Goal: Information Seeking & Learning: Find specific page/section

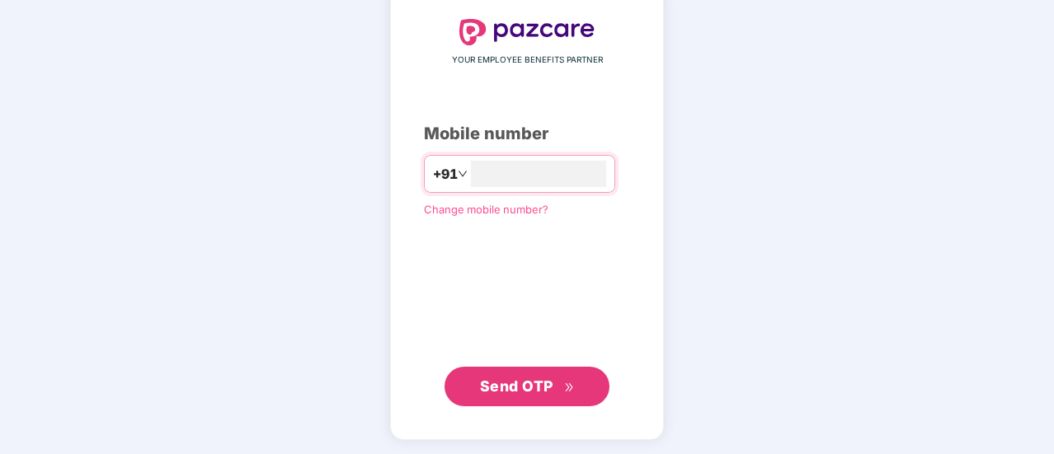
type input "**********"
click at [539, 383] on span "Send OTP" at bounding box center [516, 385] width 73 height 17
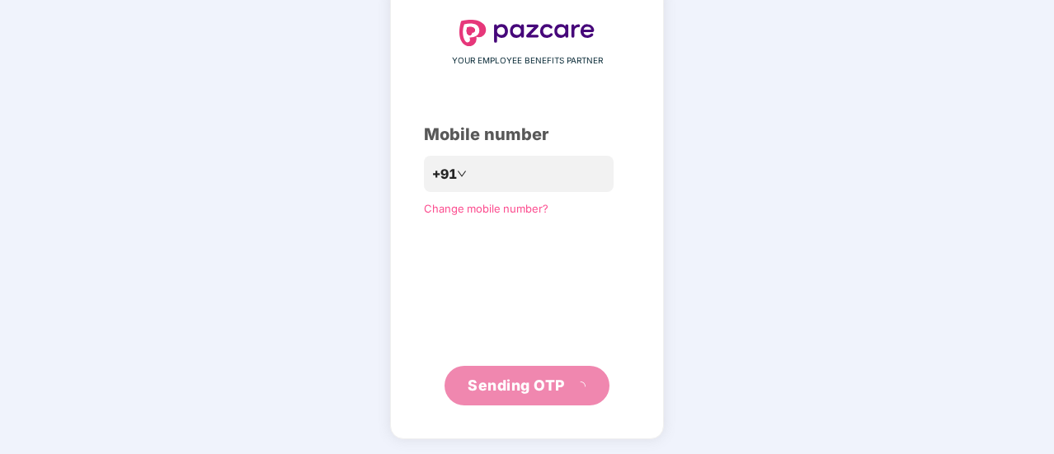
scroll to position [82, 0]
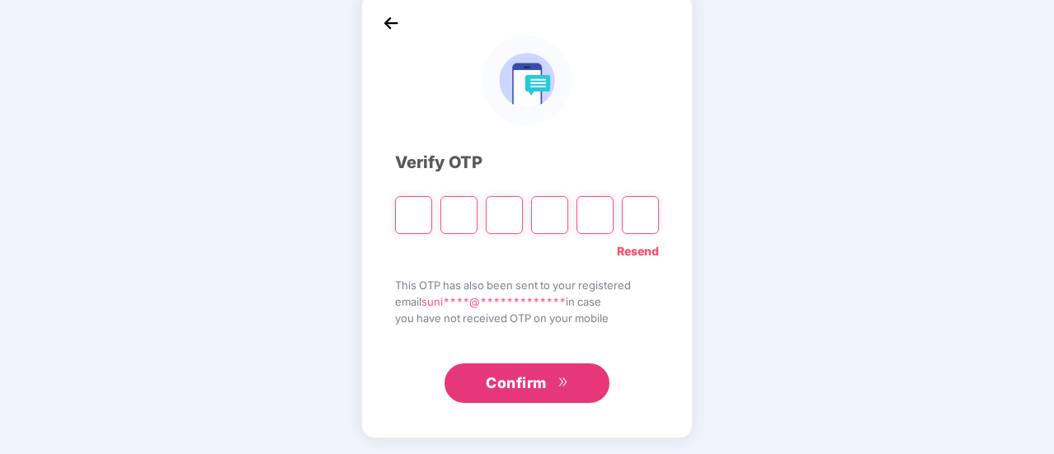
type input "*"
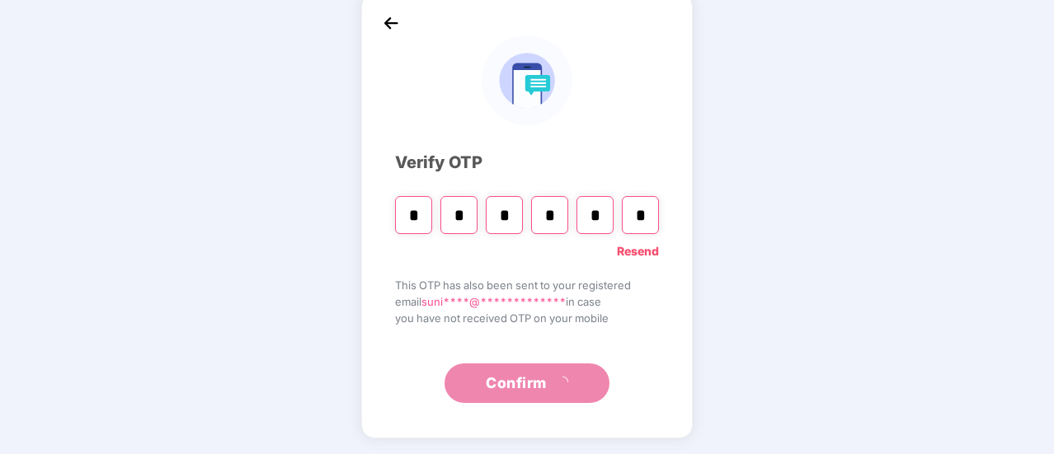
type input "*"
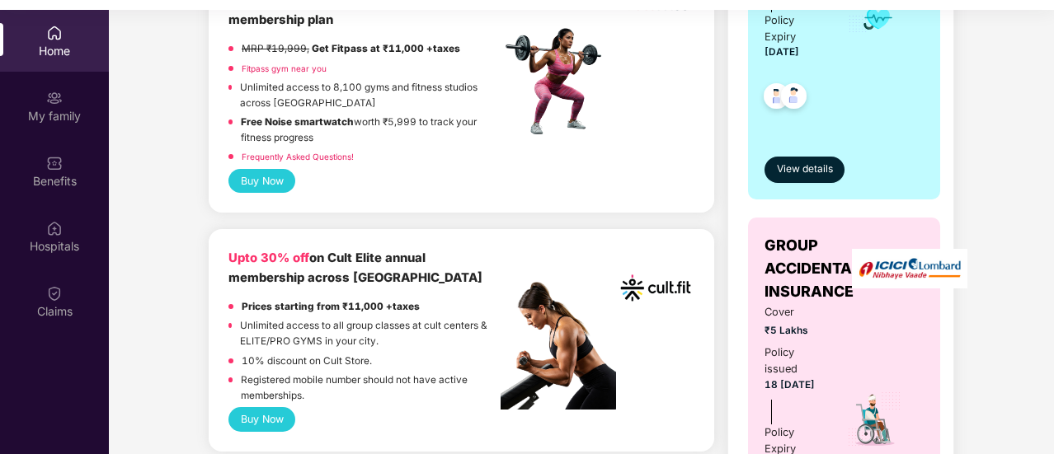
scroll to position [458, 0]
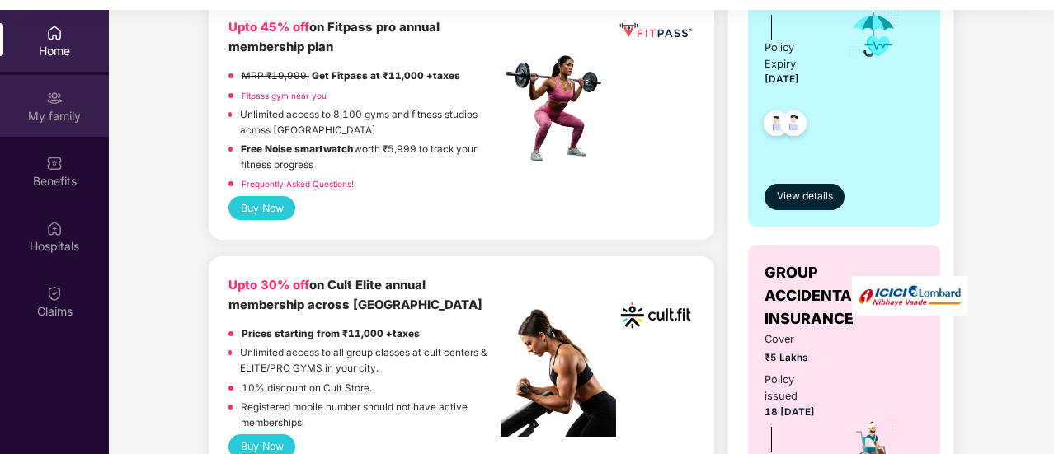
click at [51, 115] on div "My family" at bounding box center [54, 116] width 109 height 16
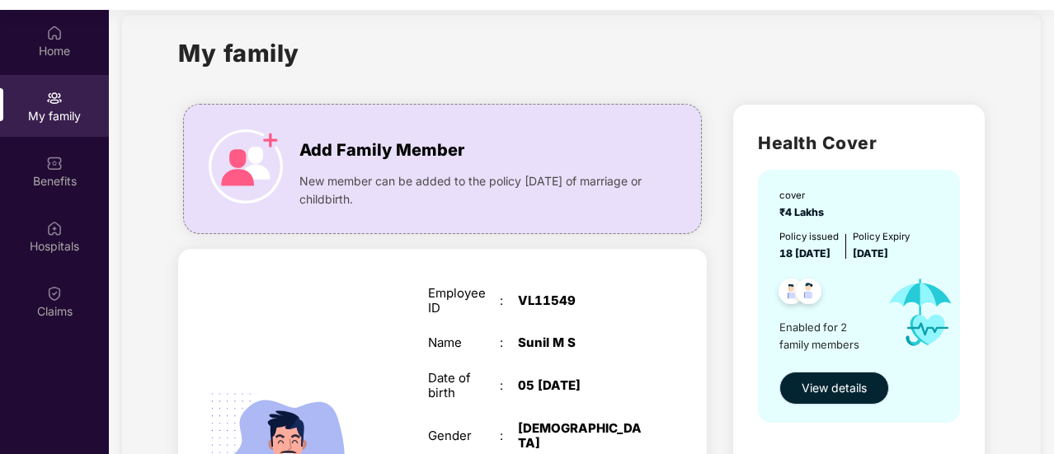
scroll to position [21, 0]
click at [818, 382] on span "View details" at bounding box center [834, 389] width 65 height 18
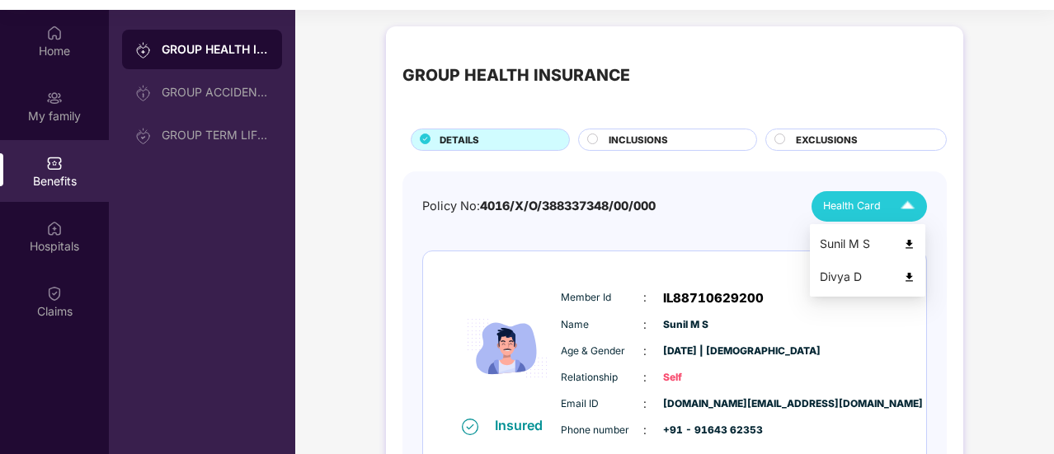
click at [910, 210] on img at bounding box center [907, 206] width 29 height 29
click at [906, 282] on img at bounding box center [909, 277] width 12 height 12
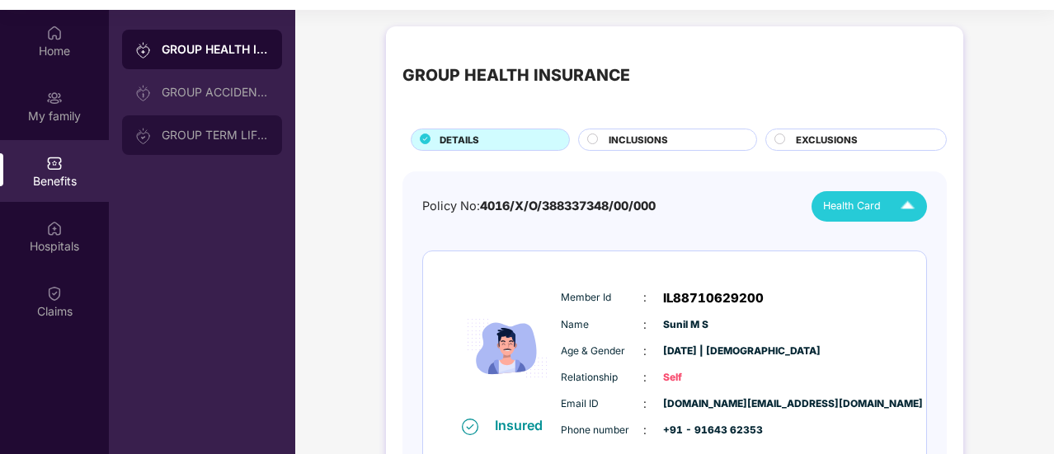
click at [234, 138] on div "GROUP TERM LIFE INSURANCE" at bounding box center [215, 135] width 107 height 13
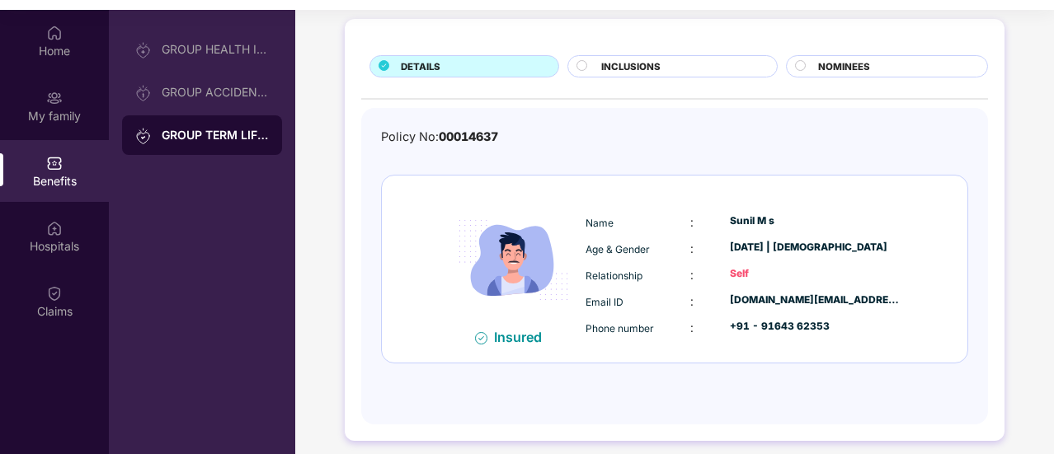
scroll to position [78, 0]
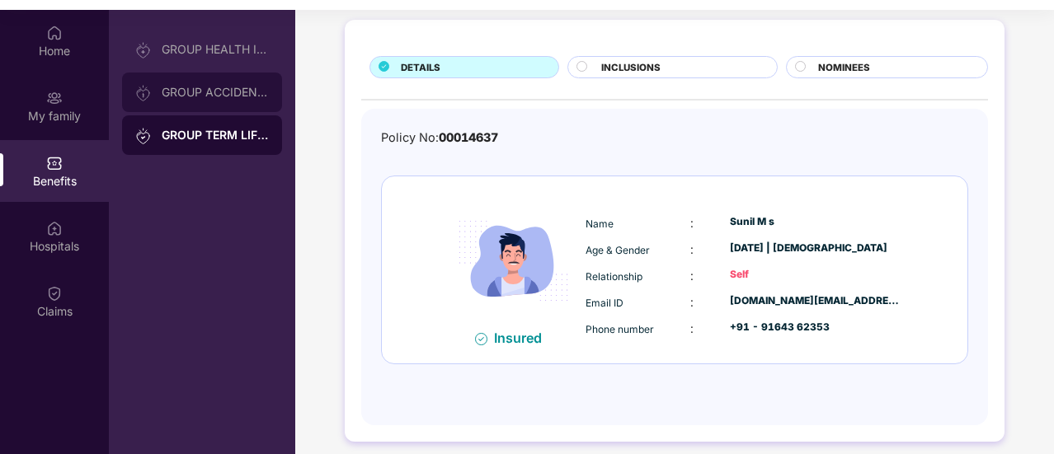
click at [233, 90] on div "GROUP ACCIDENTAL INSURANCE" at bounding box center [215, 92] width 107 height 13
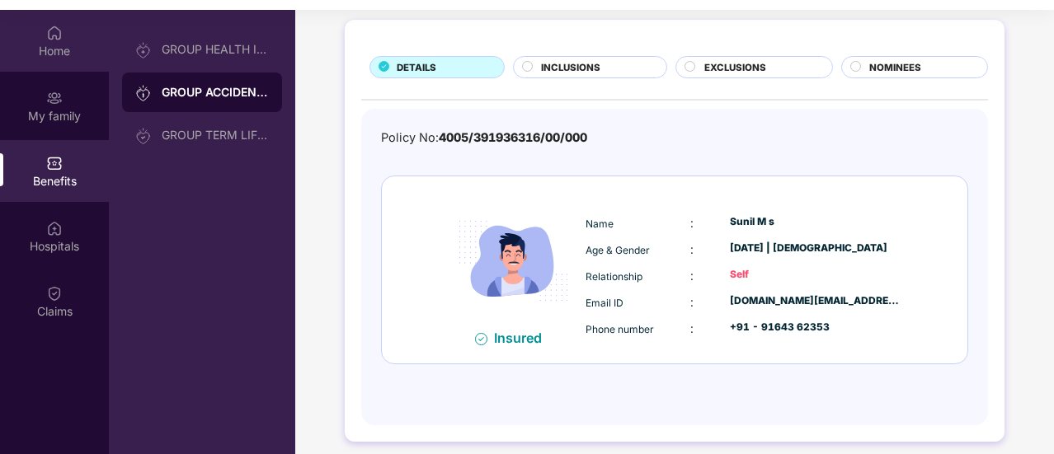
click at [49, 33] on img at bounding box center [54, 33] width 16 height 16
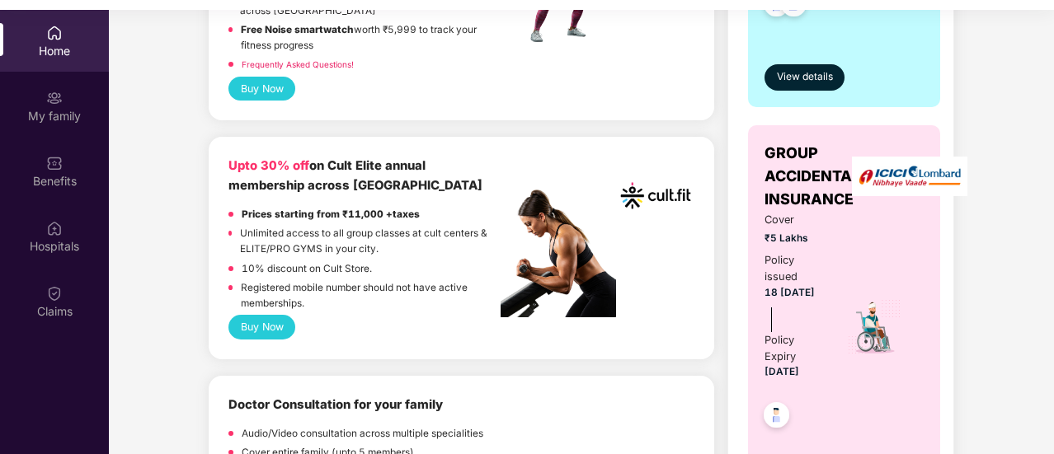
scroll to position [688, 0]
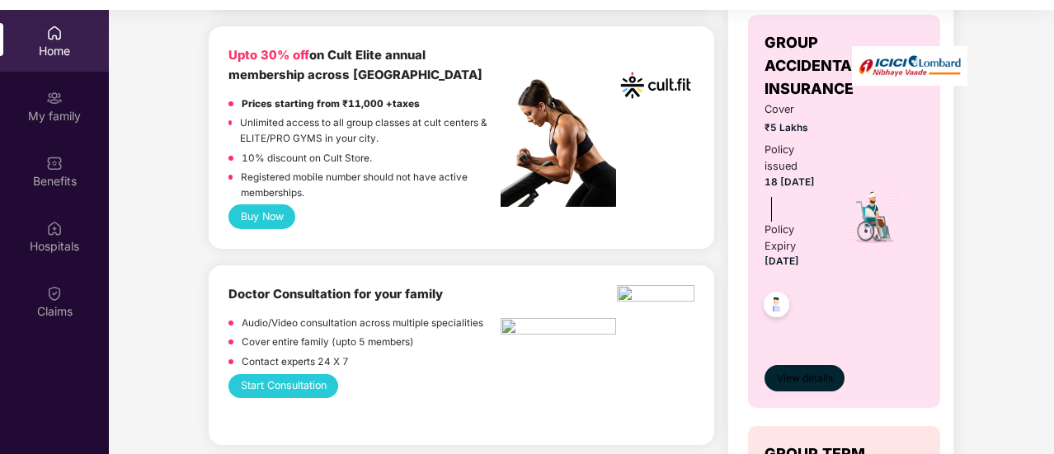
click at [807, 373] on span "View details" at bounding box center [805, 379] width 56 height 16
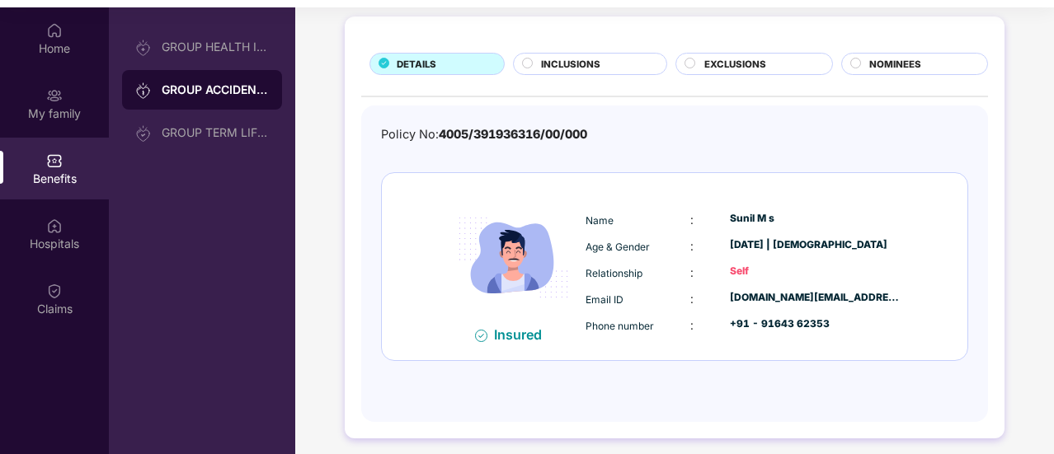
scroll to position [0, 0]
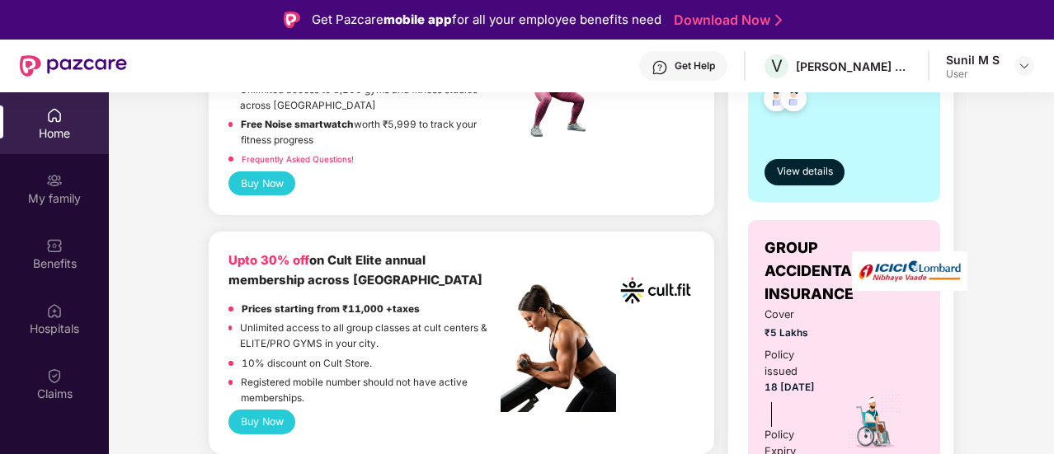
scroll to position [550, 0]
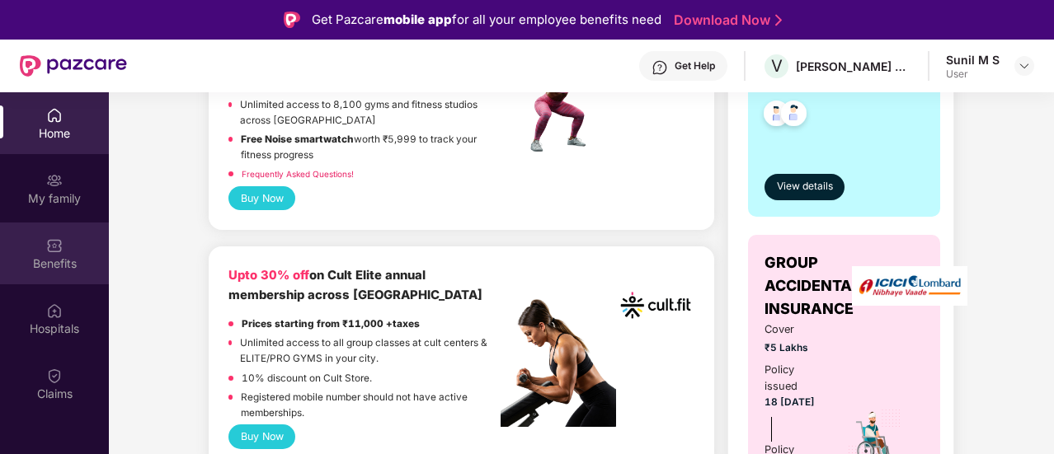
click at [33, 248] on div "Benefits" at bounding box center [54, 254] width 109 height 62
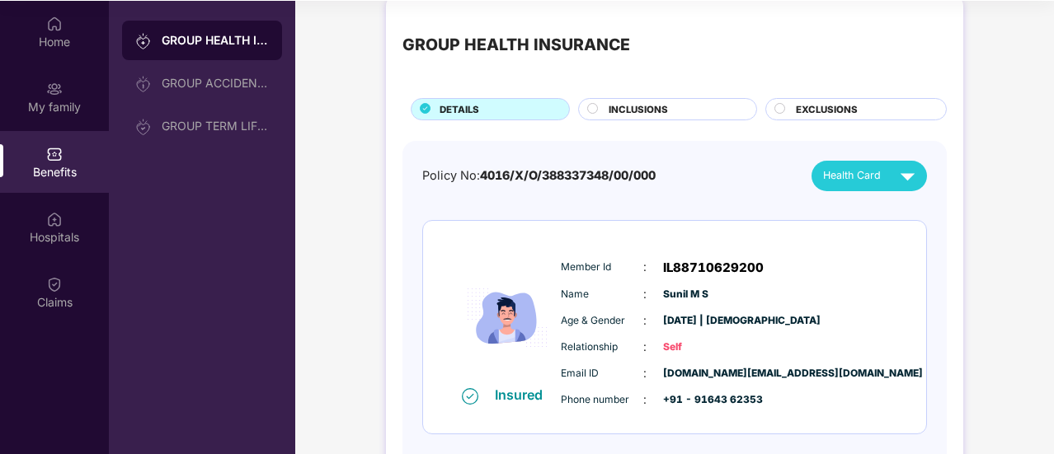
scroll to position [0, 0]
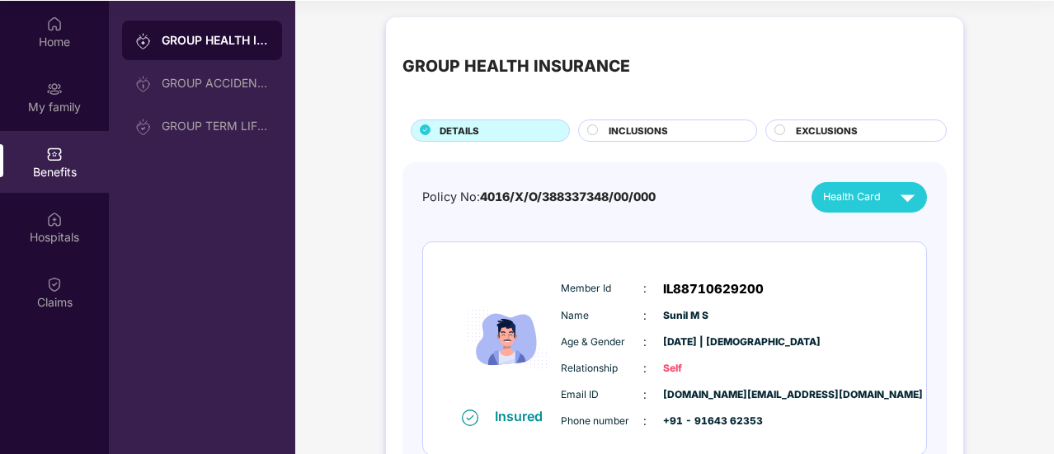
click at [594, 137] on div at bounding box center [593, 133] width 13 height 16
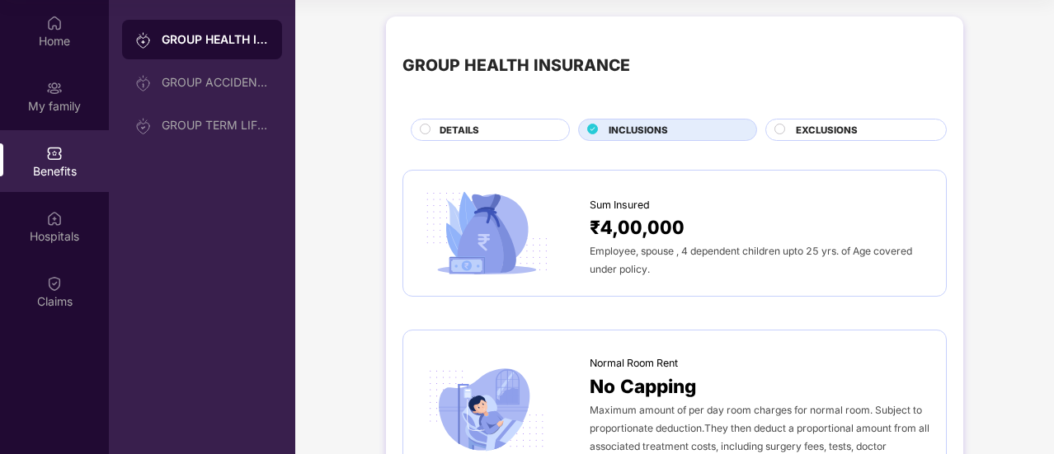
scroll to position [1, 0]
click at [431, 129] on div "DETAILS" at bounding box center [495, 130] width 129 height 17
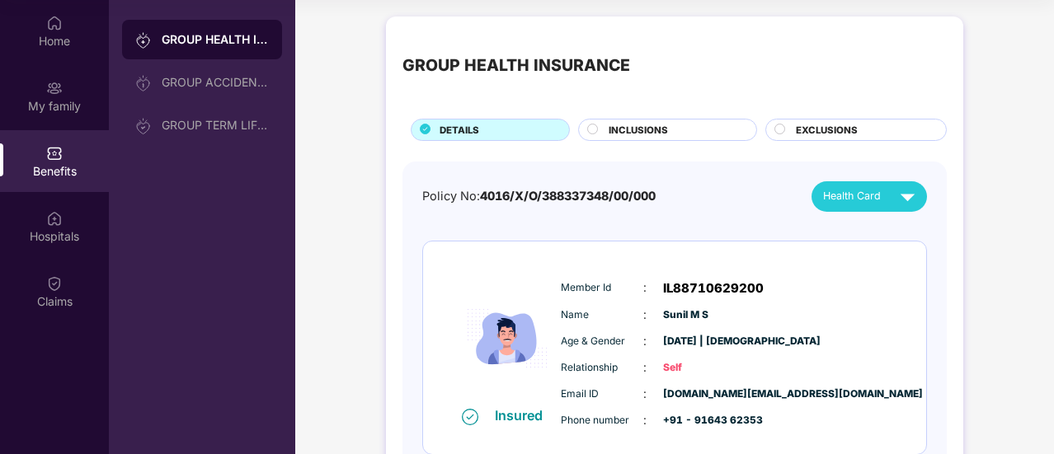
scroll to position [259, 0]
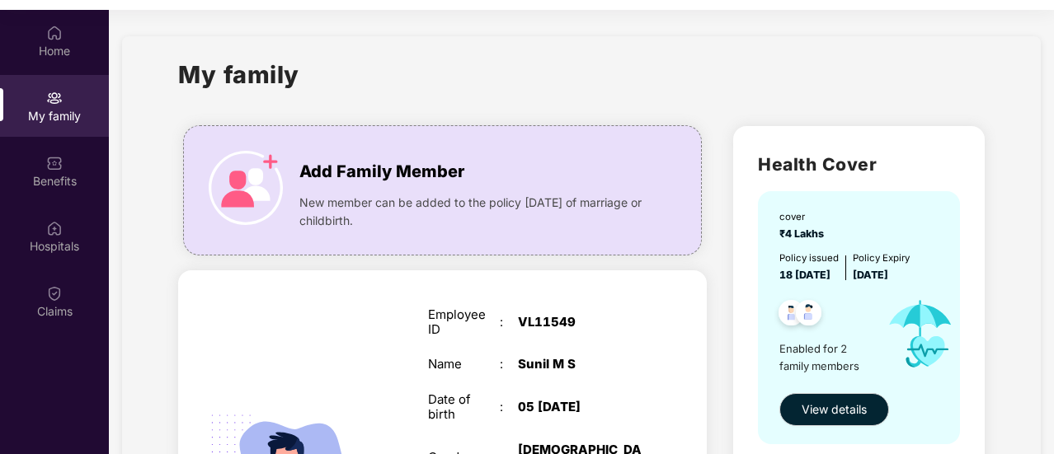
scroll to position [22, 0]
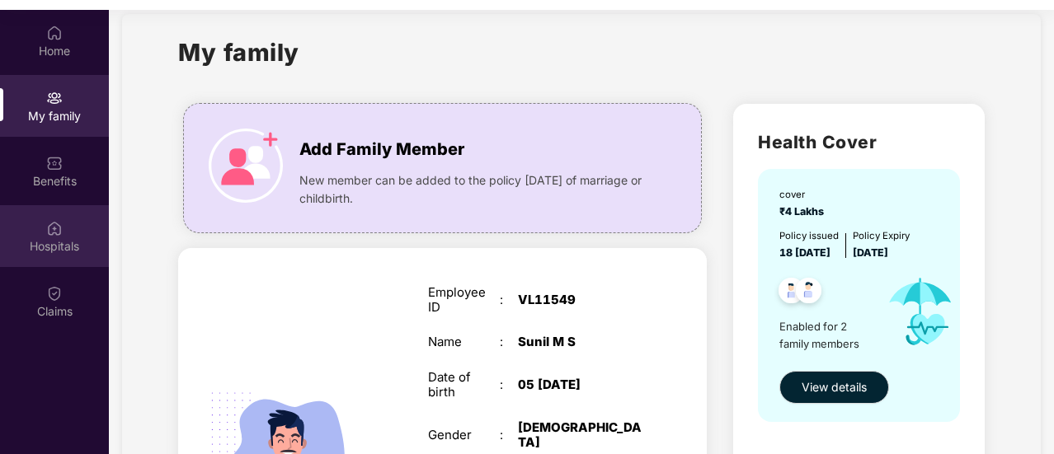
click at [69, 238] on div "Hospitals" at bounding box center [54, 246] width 109 height 16
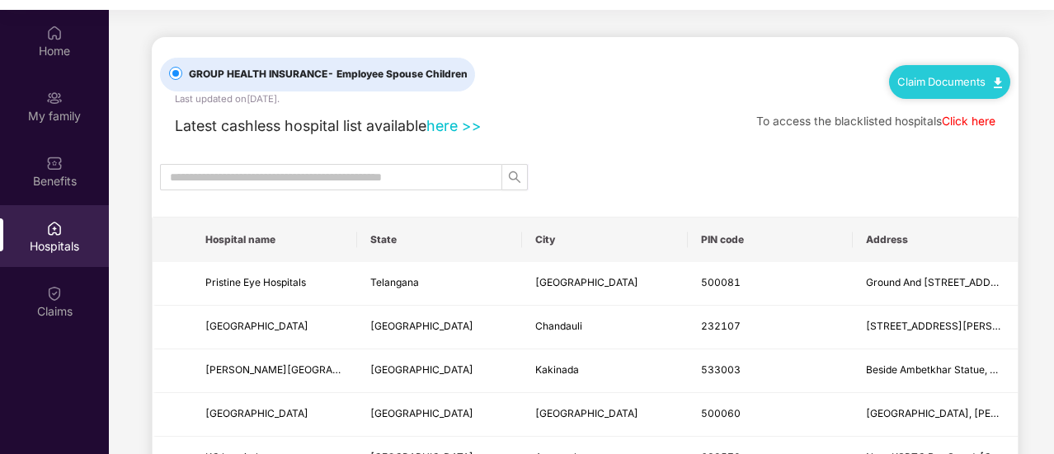
scroll to position [0, 0]
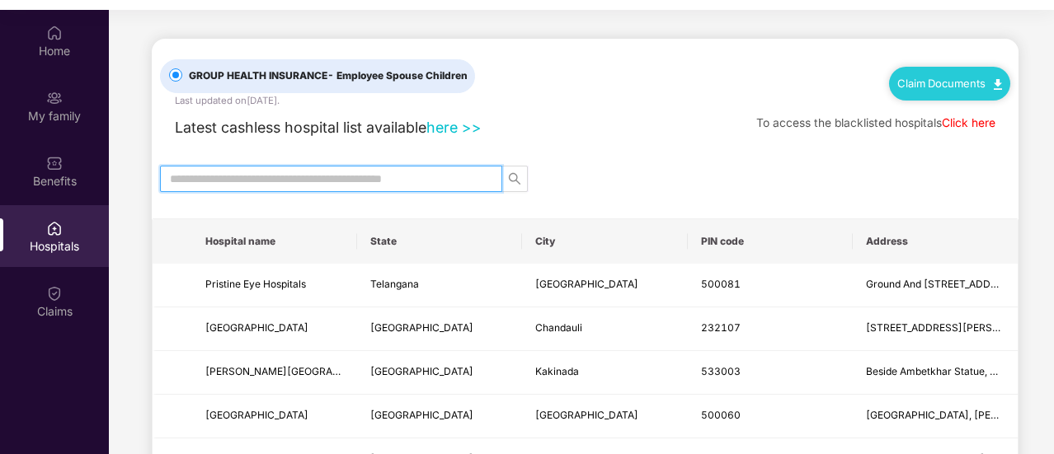
click at [381, 179] on input "text" at bounding box center [324, 179] width 309 height 18
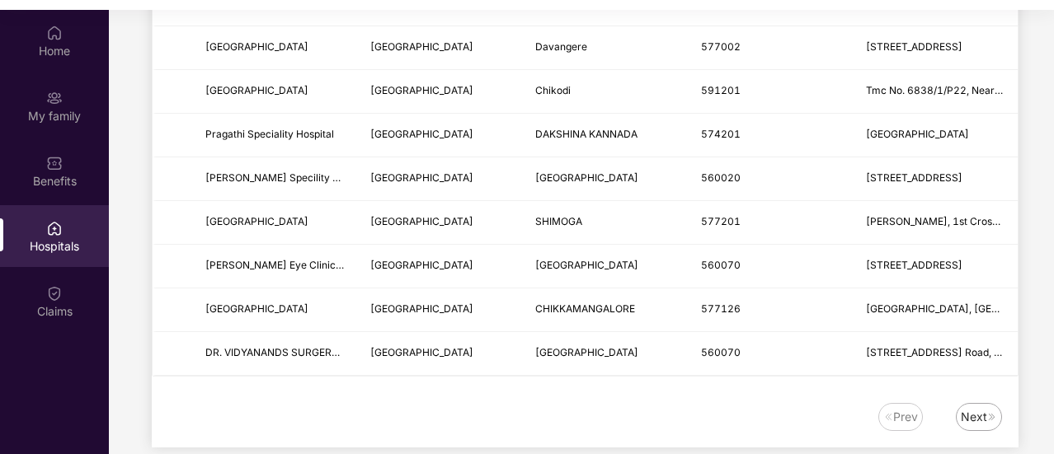
scroll to position [92, 0]
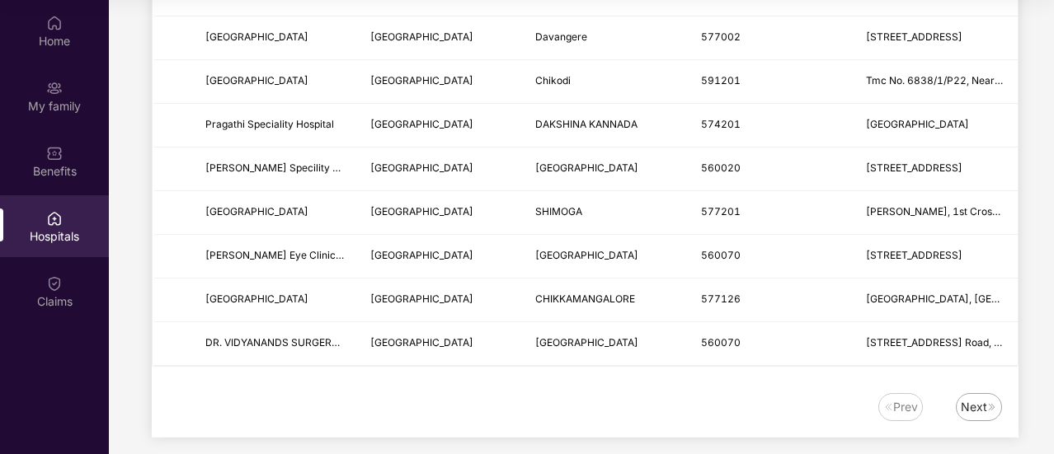
click at [968, 398] on div "Next" at bounding box center [974, 407] width 26 height 18
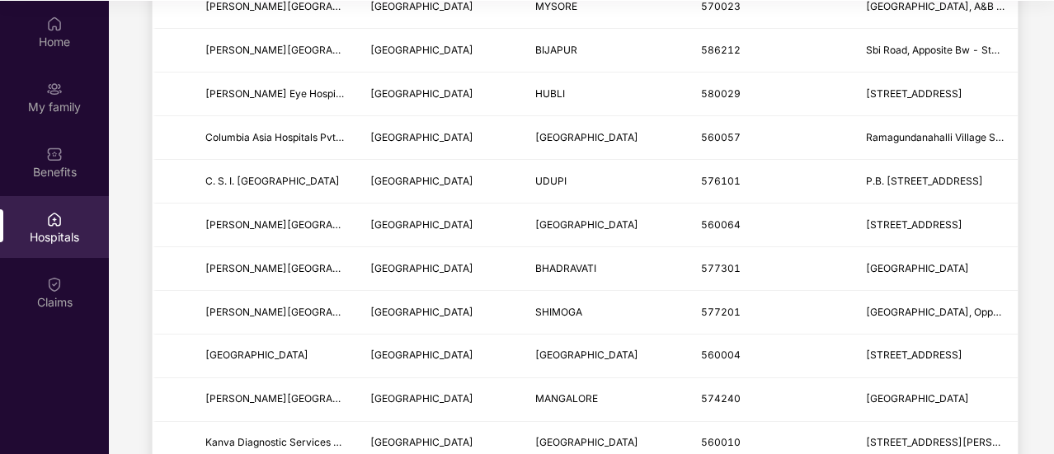
scroll to position [0, 0]
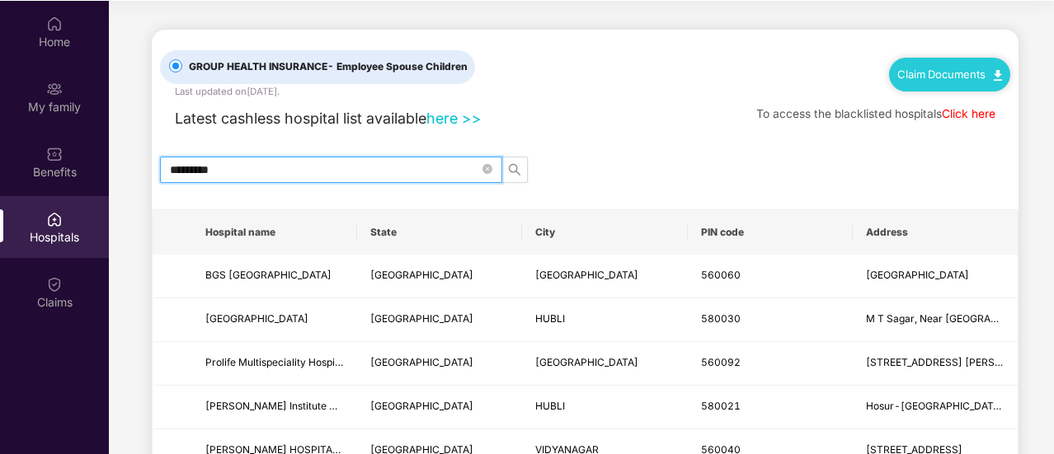
click at [281, 164] on input "*********" at bounding box center [324, 170] width 309 height 18
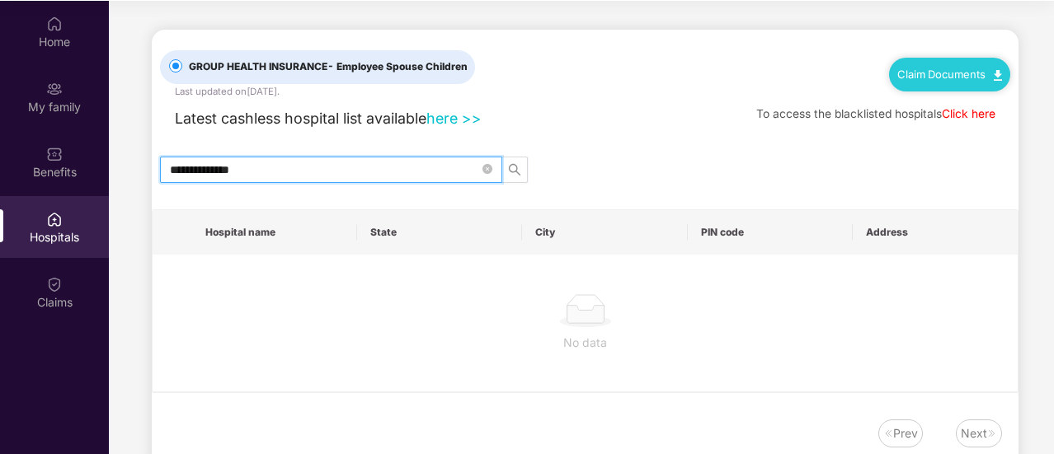
click at [223, 169] on input "**********" at bounding box center [324, 170] width 309 height 18
click at [320, 170] on input "**********" at bounding box center [324, 170] width 309 height 18
click at [506, 170] on span "search" at bounding box center [514, 169] width 25 height 13
click at [321, 168] on input "**********" at bounding box center [324, 170] width 309 height 18
type input "*"
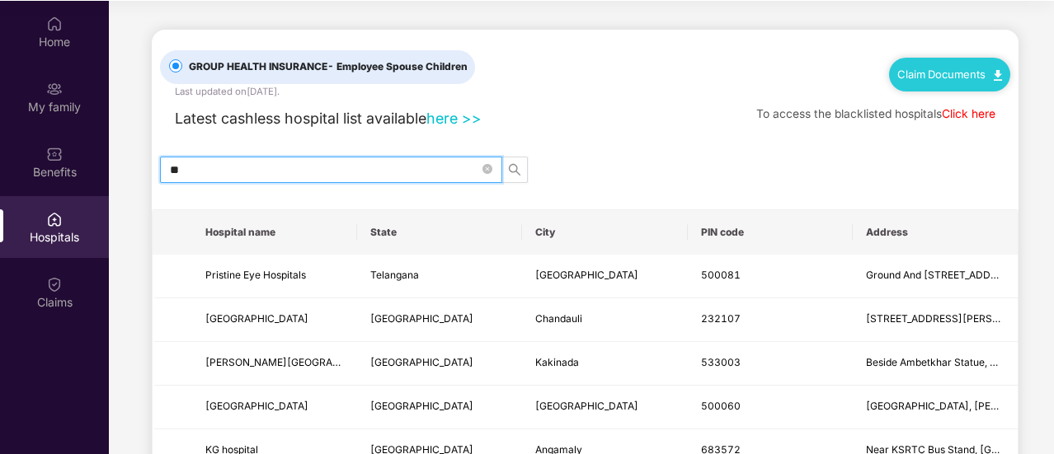
type input "*"
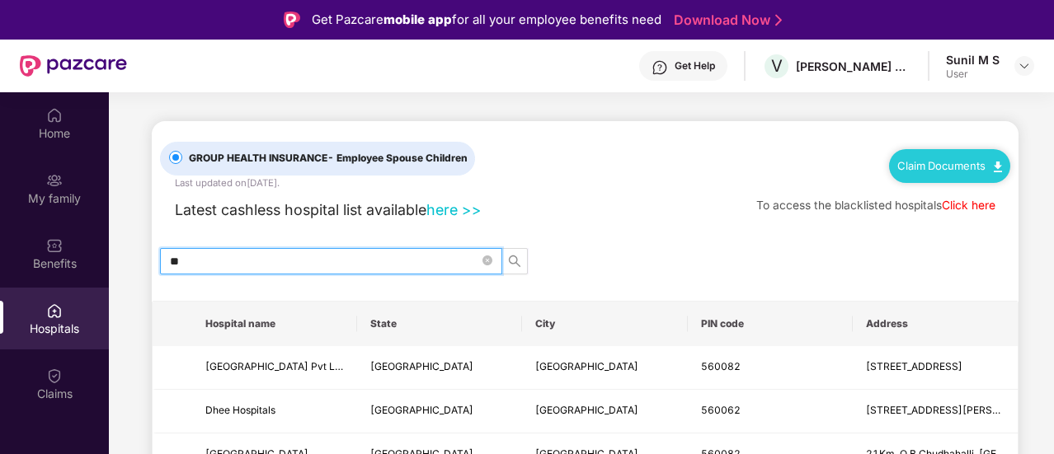
type input "*"
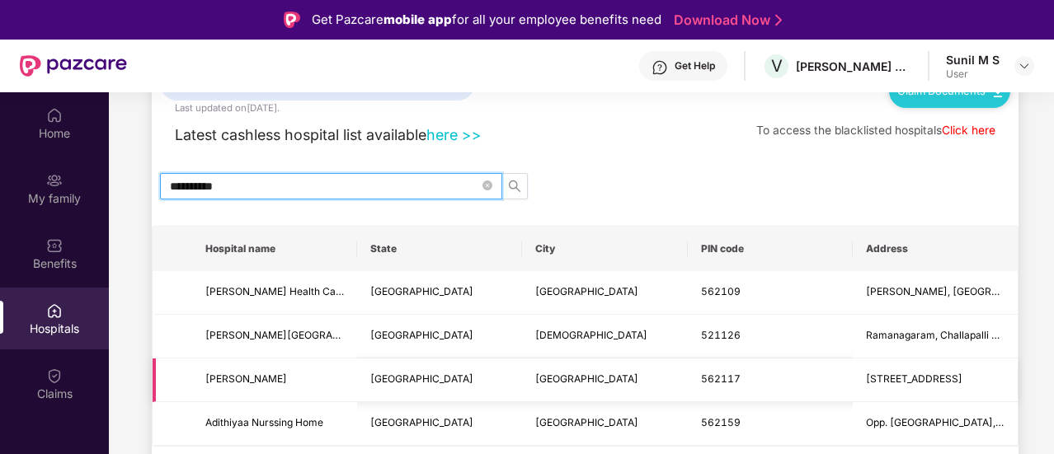
scroll to position [76, 0]
type input "*"
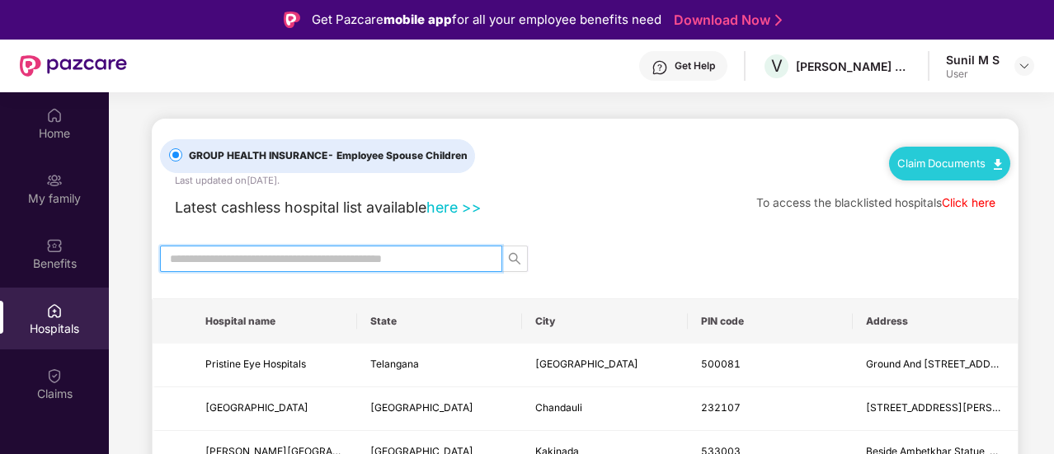
scroll to position [0, 0]
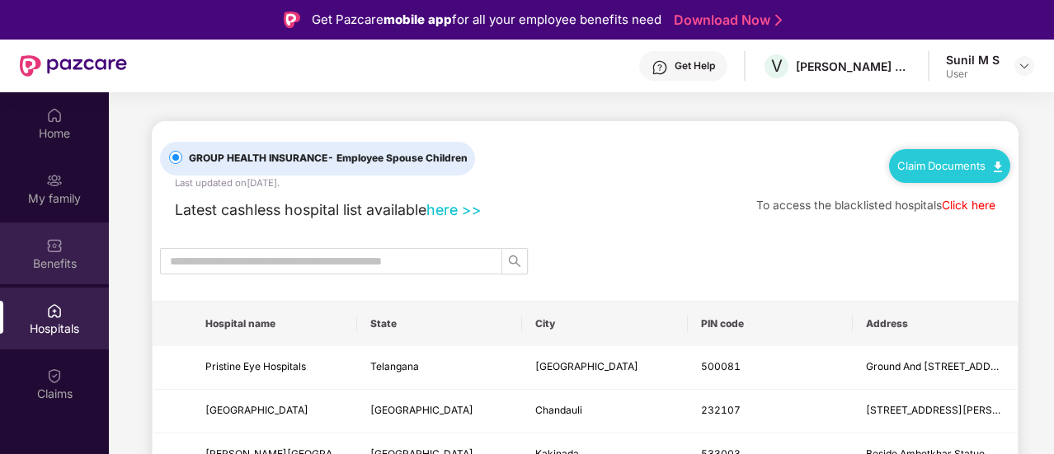
click at [34, 257] on div "Benefits" at bounding box center [54, 264] width 109 height 16
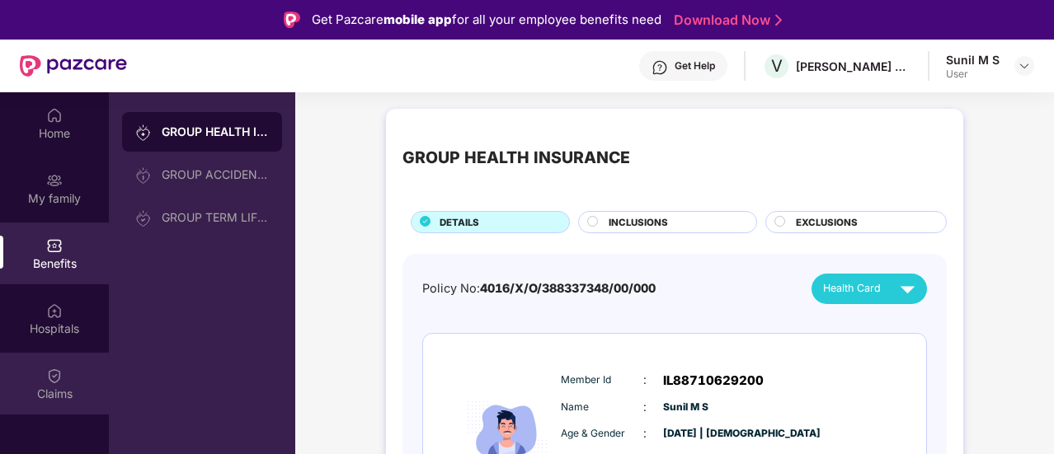
click at [40, 366] on div "Claims" at bounding box center [54, 384] width 109 height 62
